Goal: Navigation & Orientation: Find specific page/section

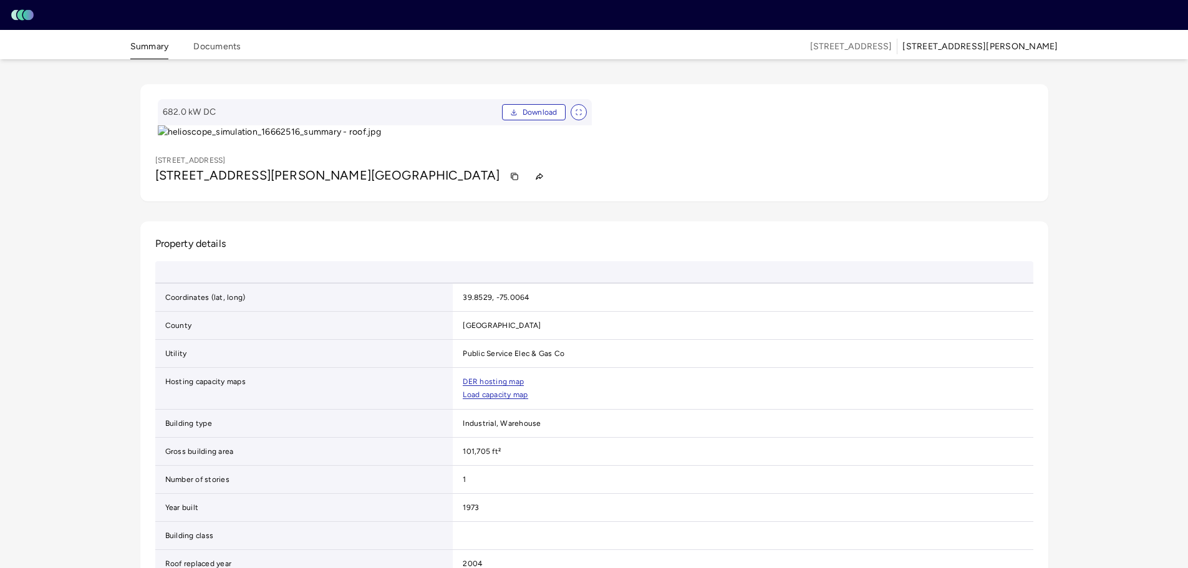
click at [24, 17] on rect at bounding box center [28, 15] width 11 height 11
click at [153, 53] on button "Summary" at bounding box center [149, 49] width 39 height 19
click at [209, 49] on button "Documents" at bounding box center [216, 49] width 47 height 19
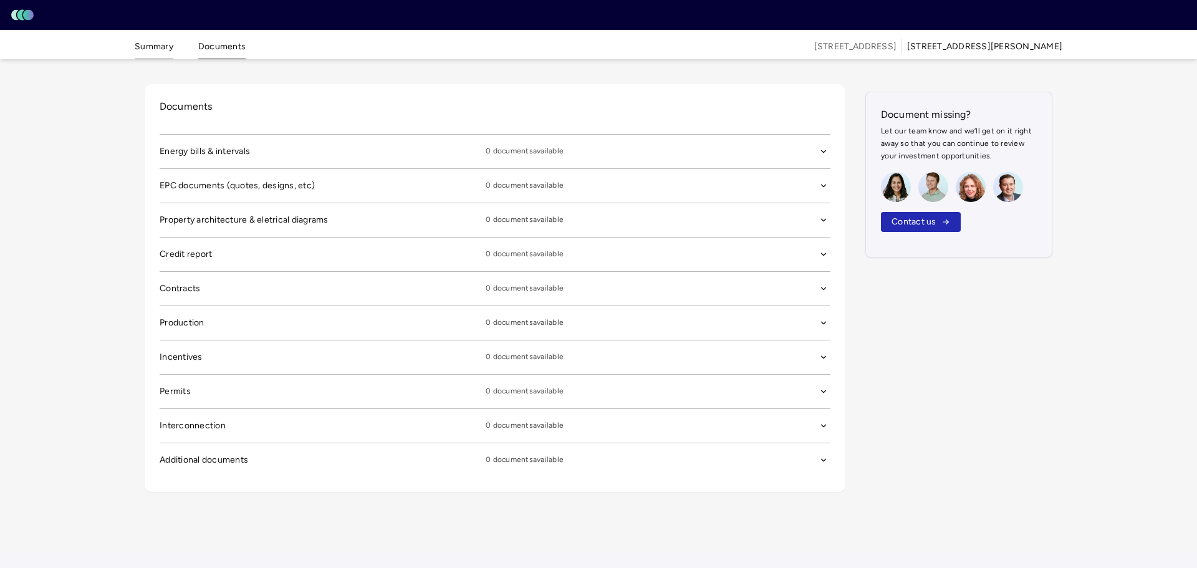
click at [154, 46] on button "Summary" at bounding box center [154, 49] width 39 height 19
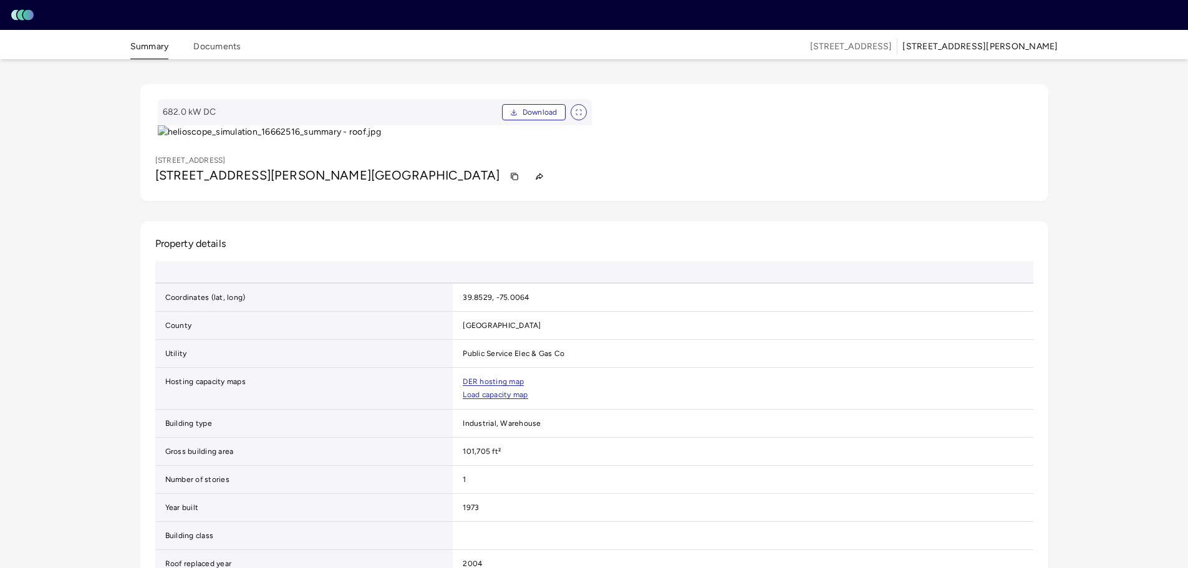
click at [28, 12] on rect at bounding box center [28, 15] width 11 height 11
click at [26, 17] on rect at bounding box center [28, 15] width 11 height 11
click at [221, 41] on button "Documents" at bounding box center [216, 49] width 47 height 19
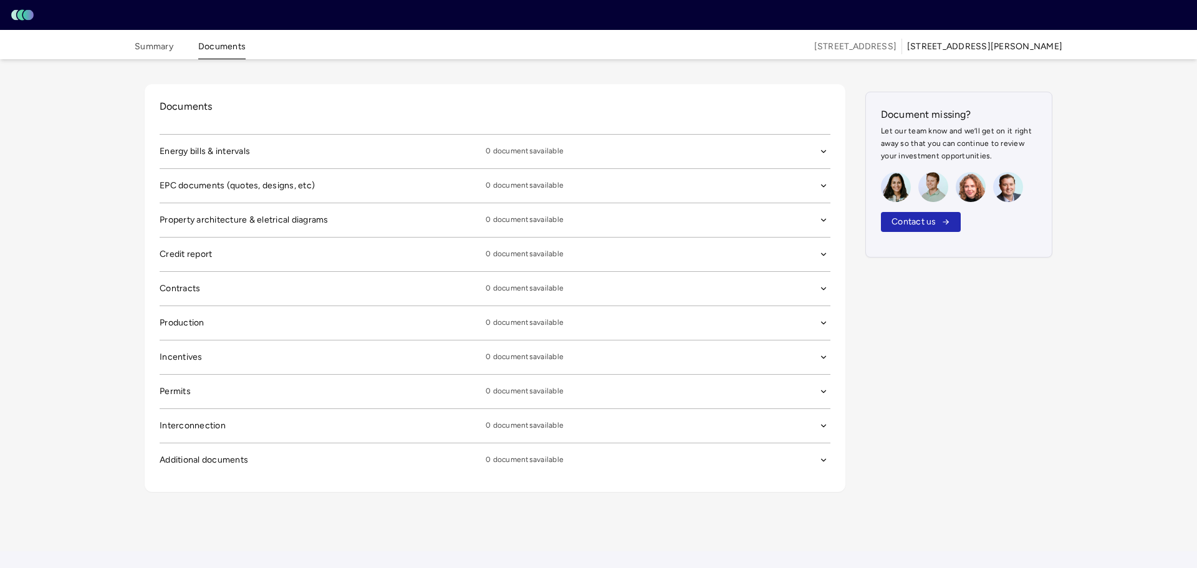
click at [19, 16] on icon at bounding box center [20, 15] width 7 height 11
click at [170, 47] on button "Summary" at bounding box center [154, 49] width 39 height 19
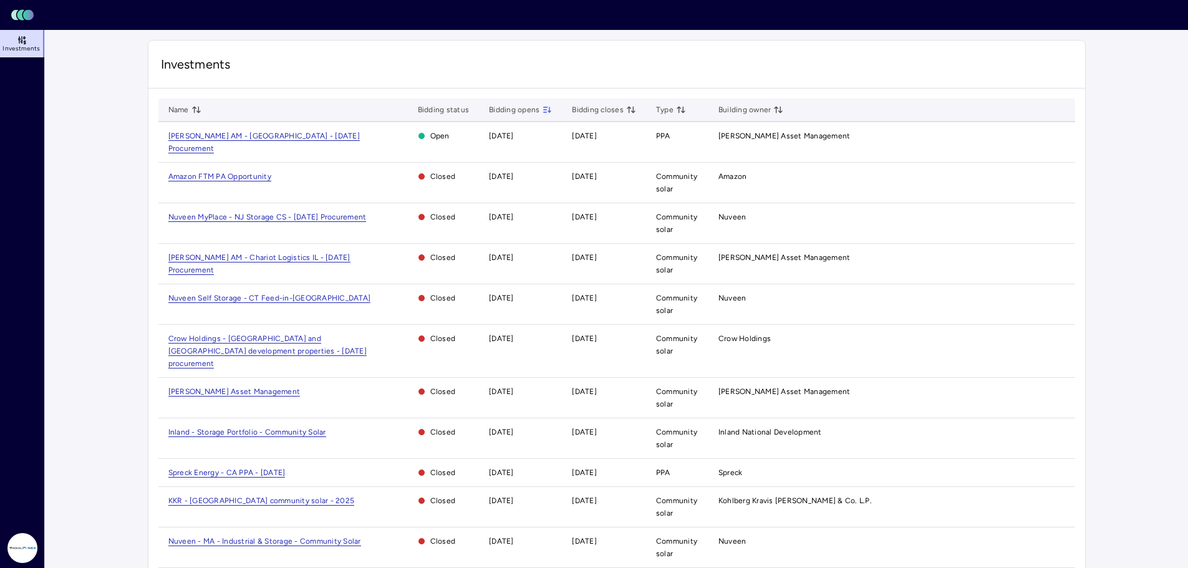
scroll to position [500, 0]
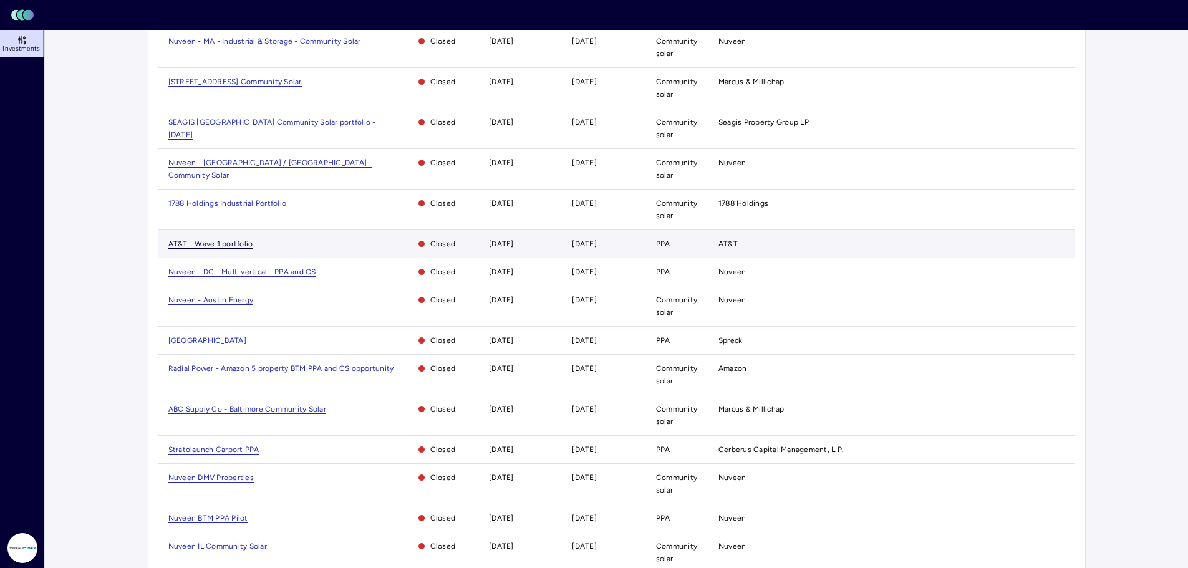
click at [224, 239] on span "AT&T - Wave 1 portfolio" at bounding box center [210, 243] width 85 height 9
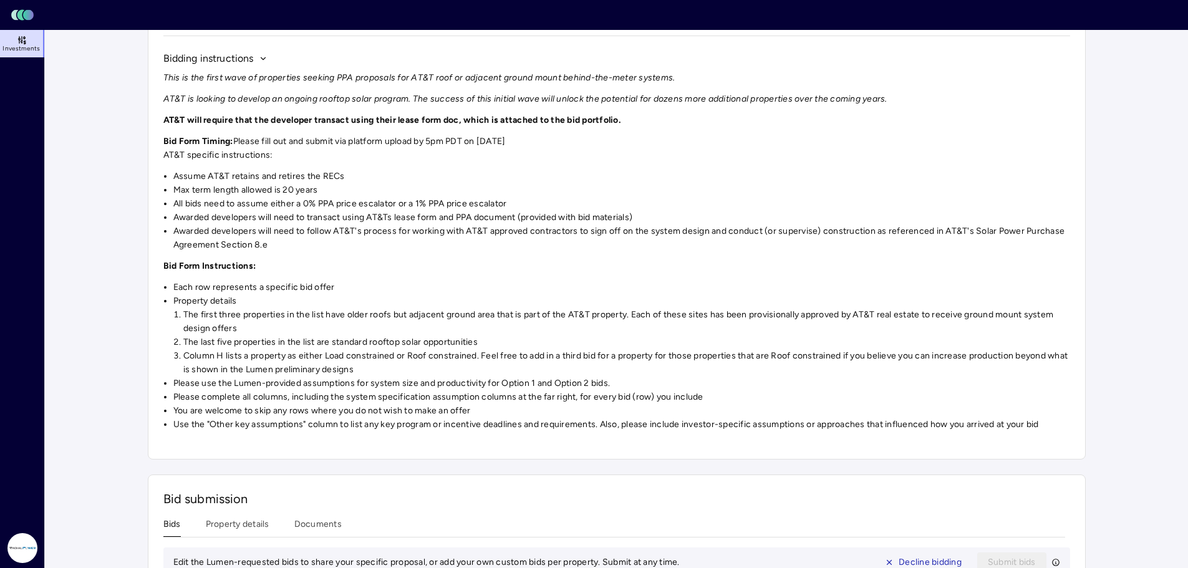
scroll to position [208, 0]
